Goal: Information Seeking & Learning: Learn about a topic

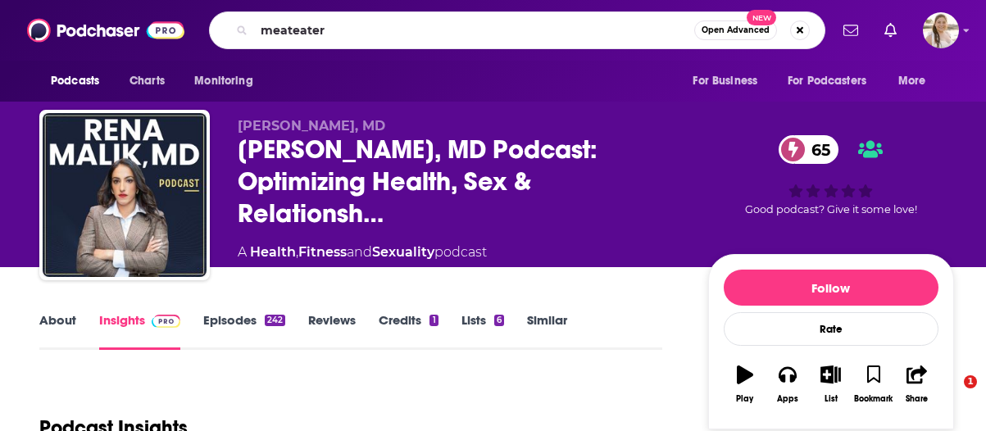
type input "meateater"
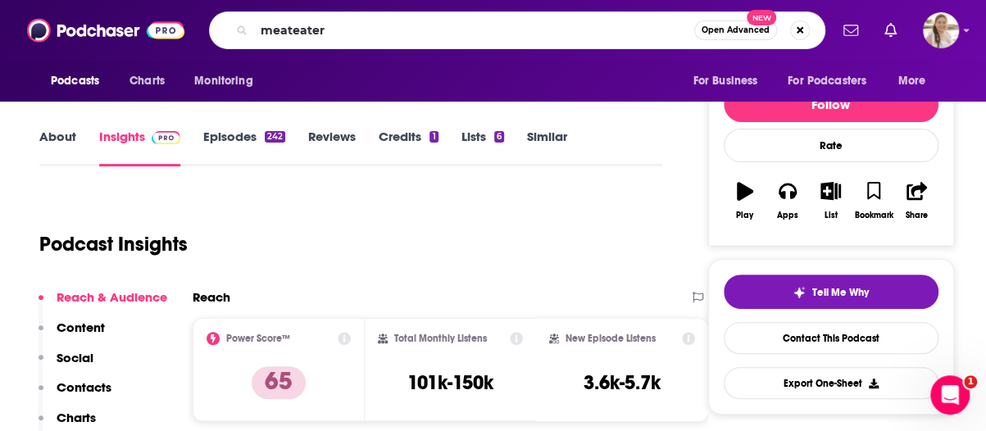
scroll to position [184, 0]
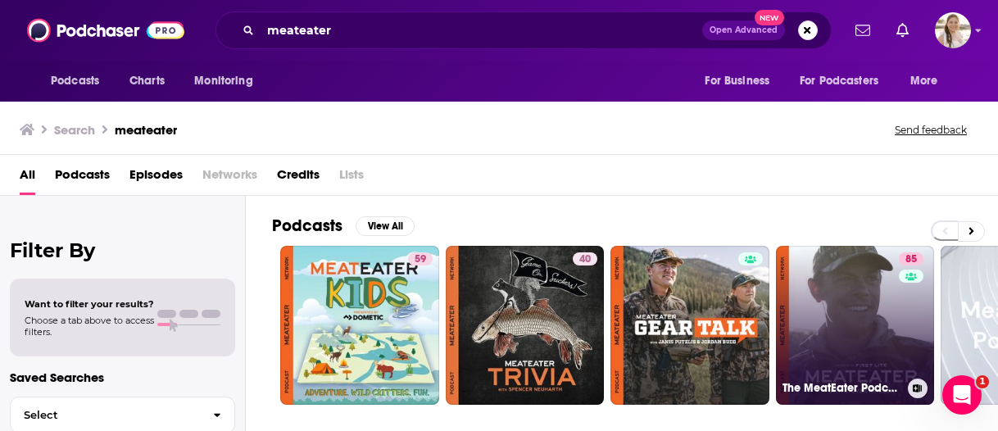
click at [867, 343] on link "85 The MeatEater Podcast" at bounding box center [855, 325] width 159 height 159
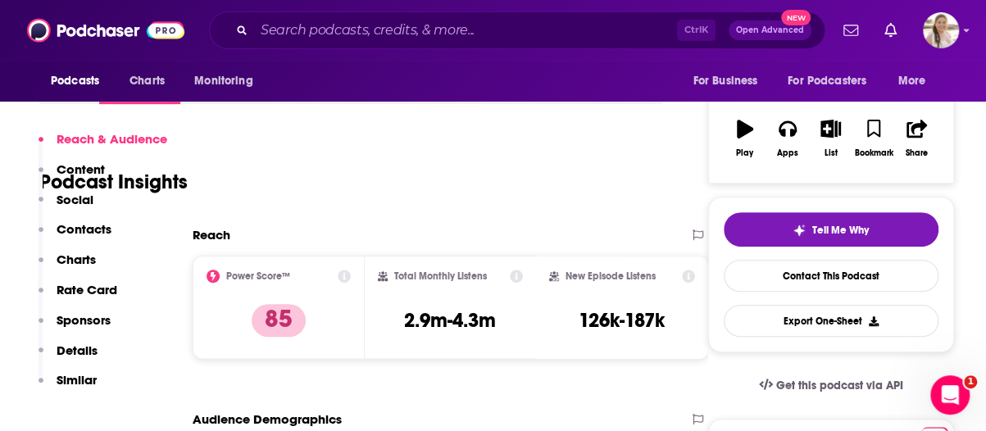
scroll to position [654, 0]
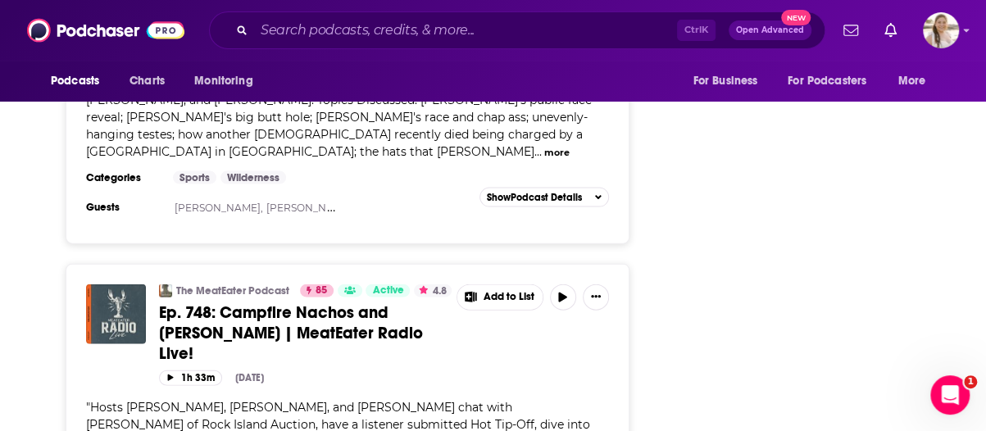
scroll to position [4753, 0]
